Goal: Navigation & Orientation: Find specific page/section

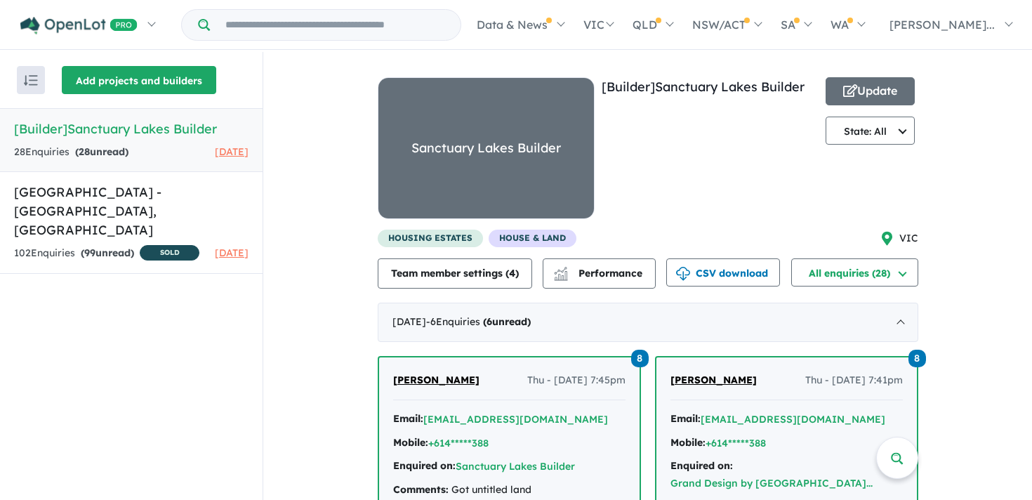
click at [162, 84] on button "Add projects and builders" at bounding box center [139, 80] width 154 height 28
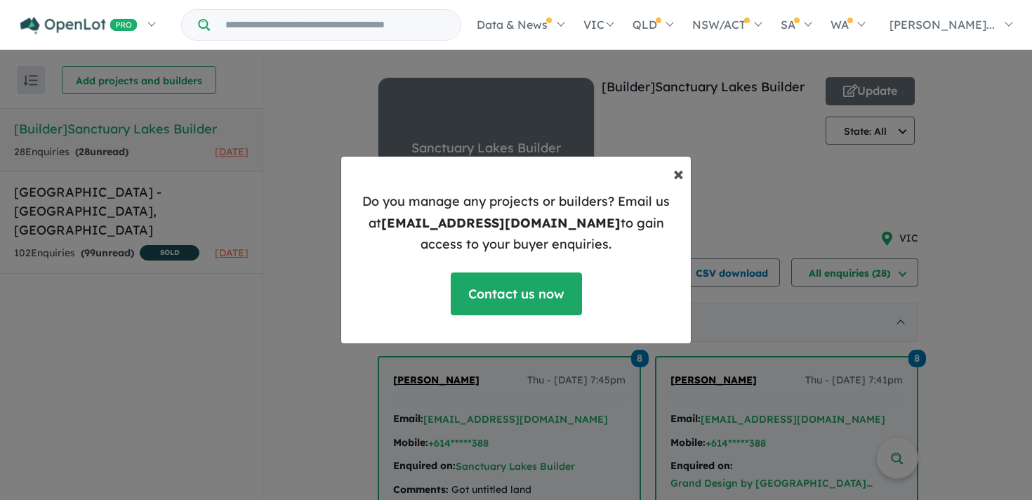
click at [676, 181] on span "×" at bounding box center [678, 173] width 11 height 25
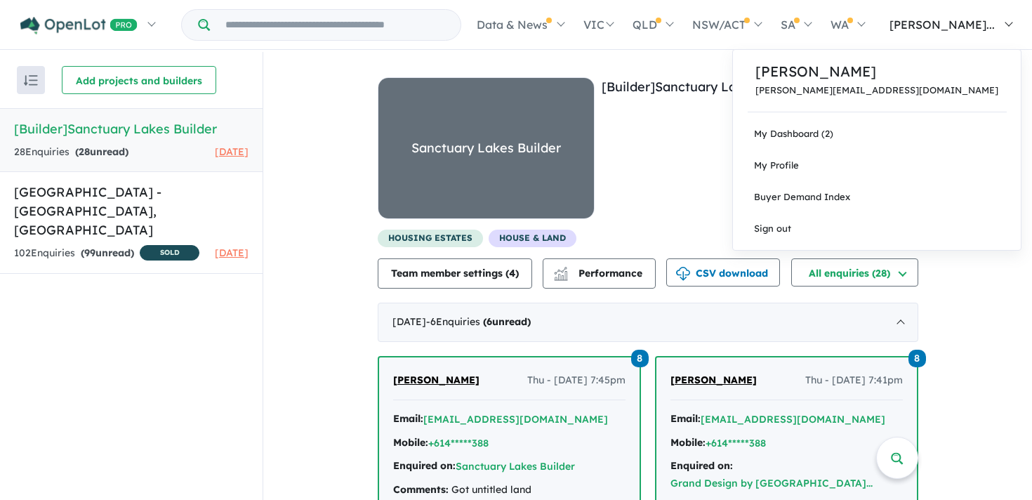
click at [995, 29] on span "[PERSON_NAME]..." at bounding box center [942, 25] width 105 height 14
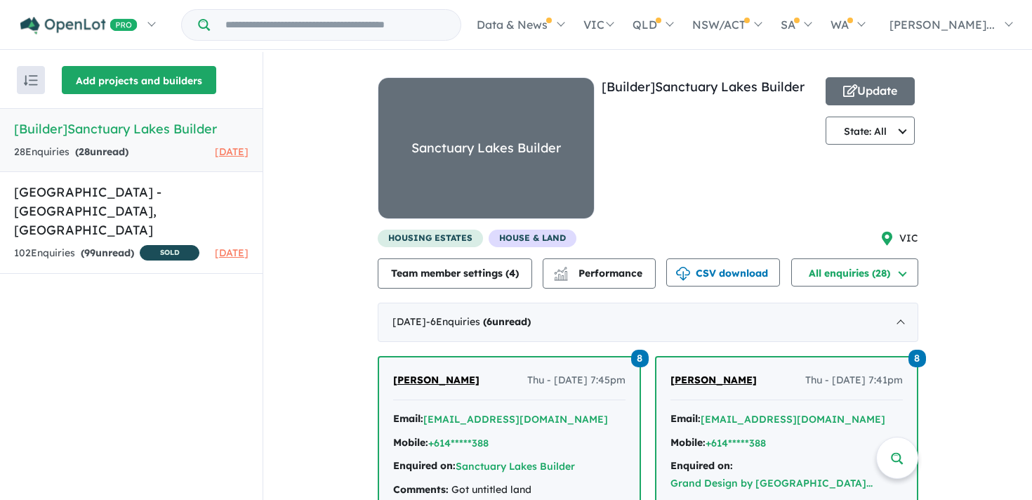
click at [178, 74] on button "Add projects and builders" at bounding box center [139, 80] width 154 height 28
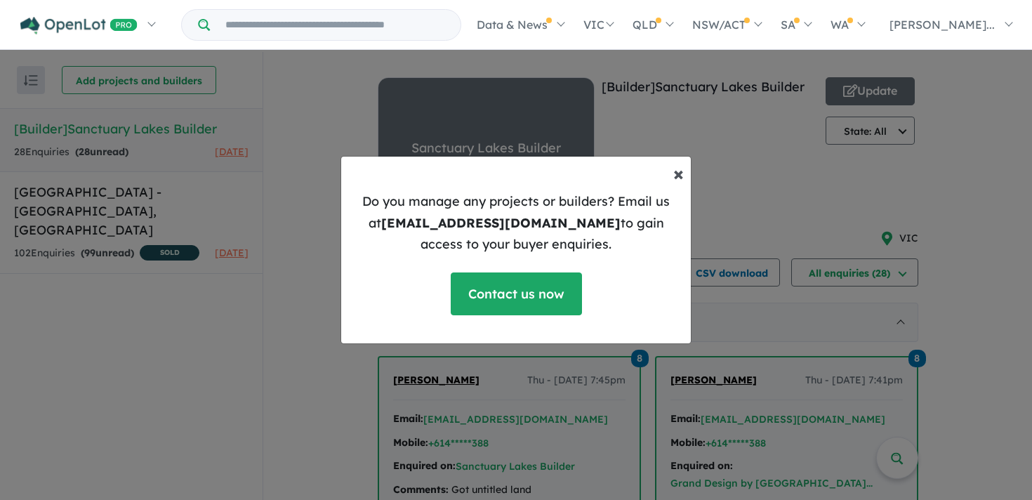
click at [680, 176] on span "×" at bounding box center [678, 173] width 11 height 25
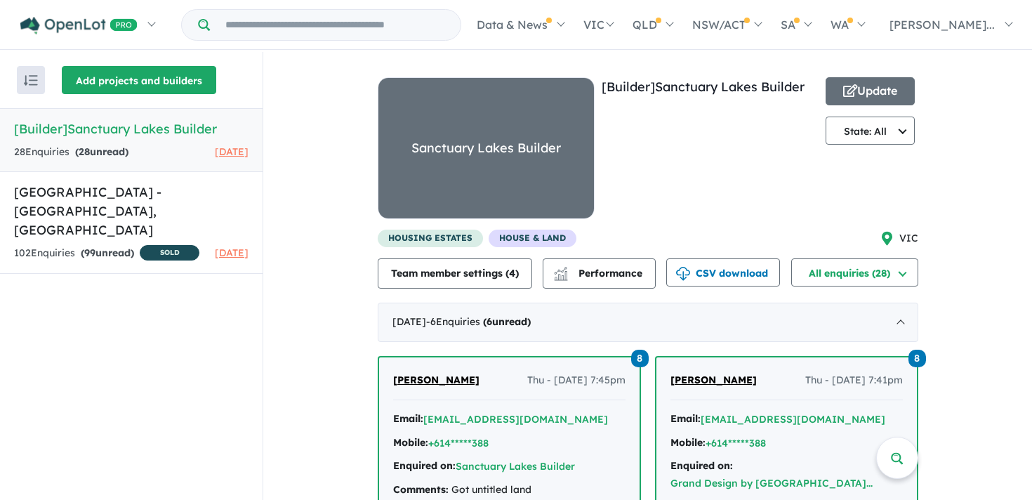
click at [105, 88] on button "Add projects and builders" at bounding box center [139, 80] width 154 height 28
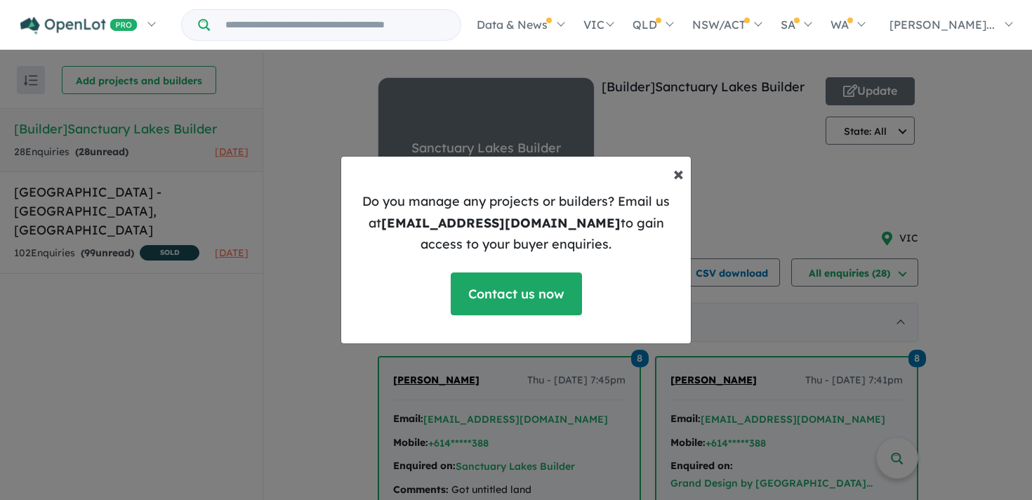
click at [677, 170] on span "×" at bounding box center [678, 173] width 11 height 25
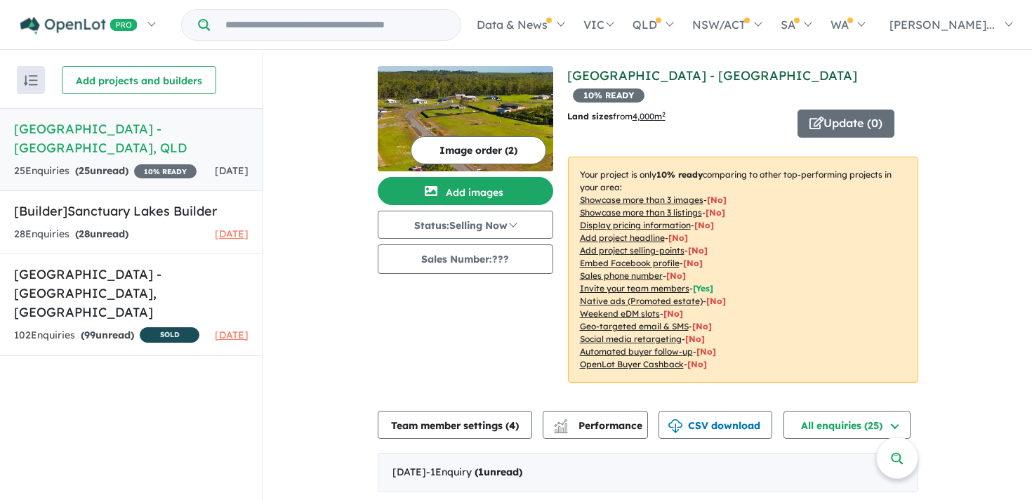
click at [655, 78] on link "[GEOGRAPHIC_DATA] - [GEOGRAPHIC_DATA]" at bounding box center [712, 75] width 290 height 16
click at [481, 107] on img at bounding box center [466, 118] width 176 height 105
